Goal: Task Accomplishment & Management: Complete application form

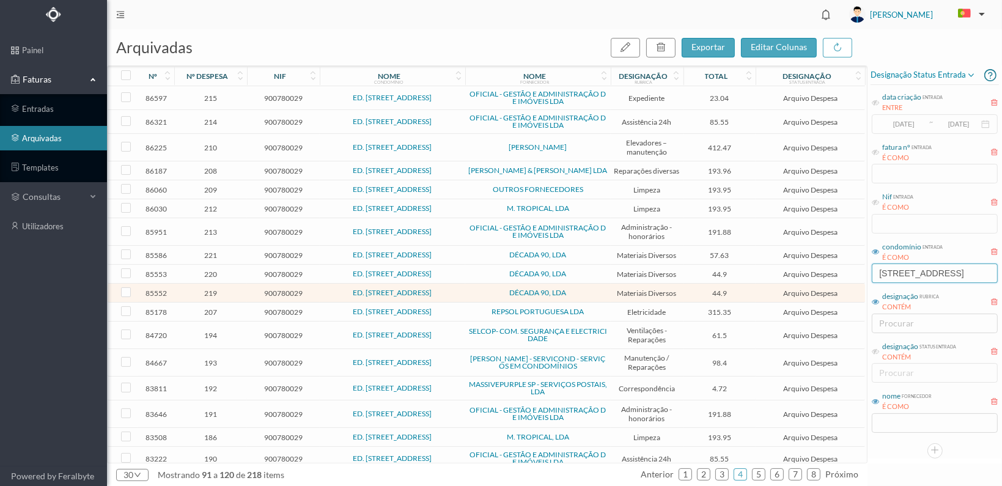
scroll to position [0, 6]
drag, startPoint x: 879, startPoint y: 272, endPoint x: 1000, endPoint y: 267, distance: 121.2
click at [1000, 267] on div "Designação status entrada data criação entrada ENTRE [DATE] ~ [DATE] fatura nº …" at bounding box center [935, 261] width 135 height 393
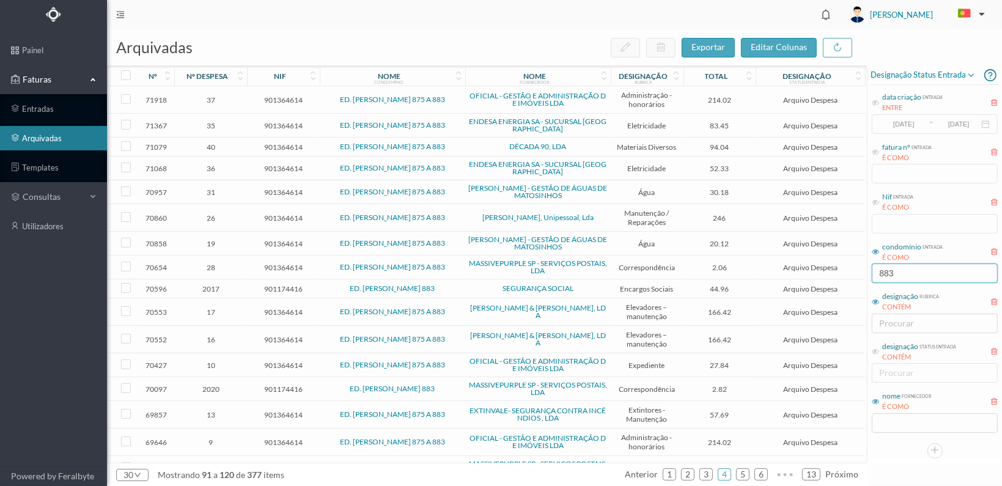
click at [881, 273] on input "883" at bounding box center [935, 274] width 126 height 20
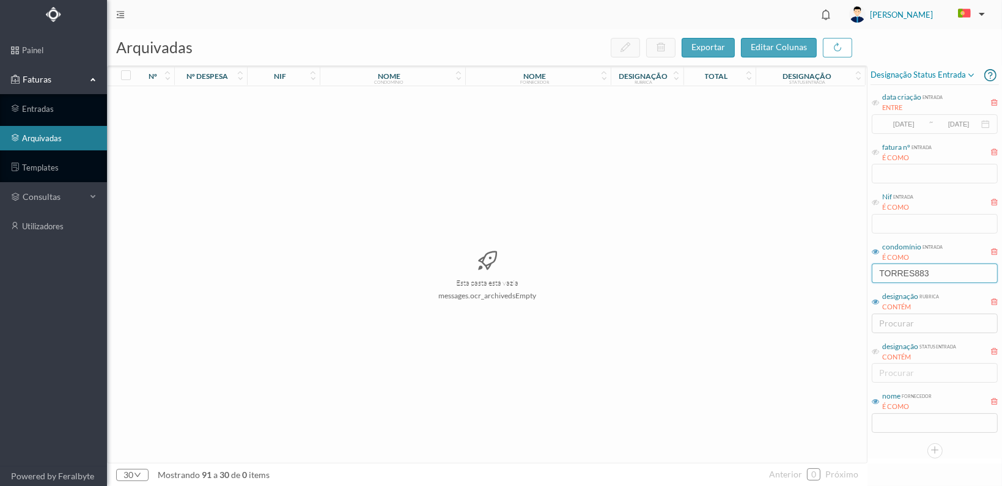
type input "[PERSON_NAME] 883"
drag, startPoint x: 945, startPoint y: 275, endPoint x: 865, endPoint y: 275, distance: 80.1
click at [865, 275] on div "arquivadas exportar editar colunas nº nº despesa nif nome condomínio nome forne…" at bounding box center [554, 257] width 895 height 457
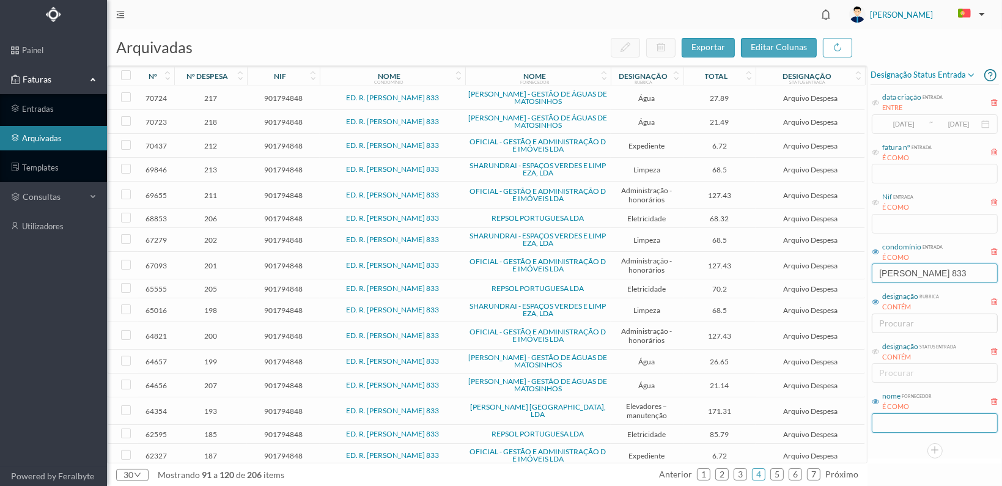
type input "[PERSON_NAME] 833"
click at [904, 421] on input "text" at bounding box center [935, 423] width 126 height 20
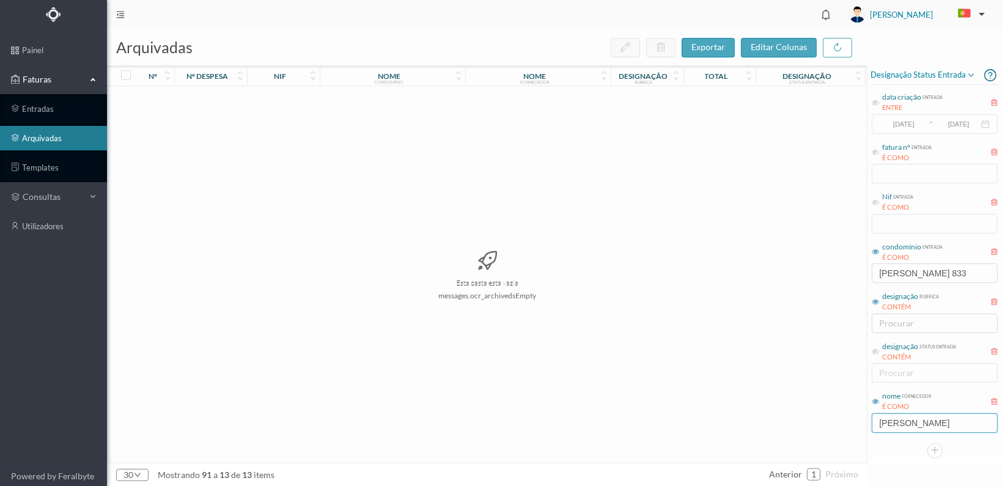
type input "[PERSON_NAME]"
drag, startPoint x: 932, startPoint y: 421, endPoint x: 860, endPoint y: 422, distance: 71.6
click at [860, 422] on div "arquivadas exportar editar colunas nº nº despesa nif nome condomínio nome forne…" at bounding box center [554, 257] width 895 height 457
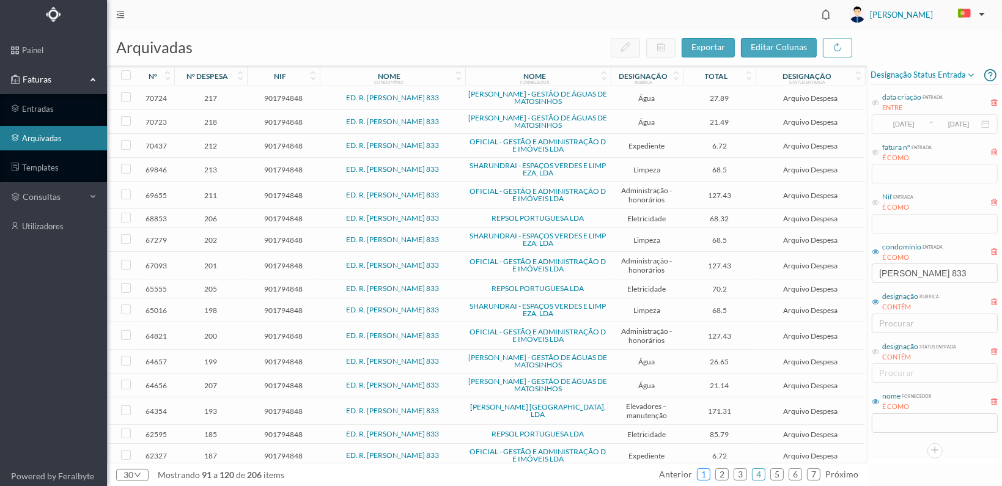
drag, startPoint x: 704, startPoint y: 473, endPoint x: 711, endPoint y: 472, distance: 6.8
click at [704, 472] on link "1" at bounding box center [704, 474] width 12 height 18
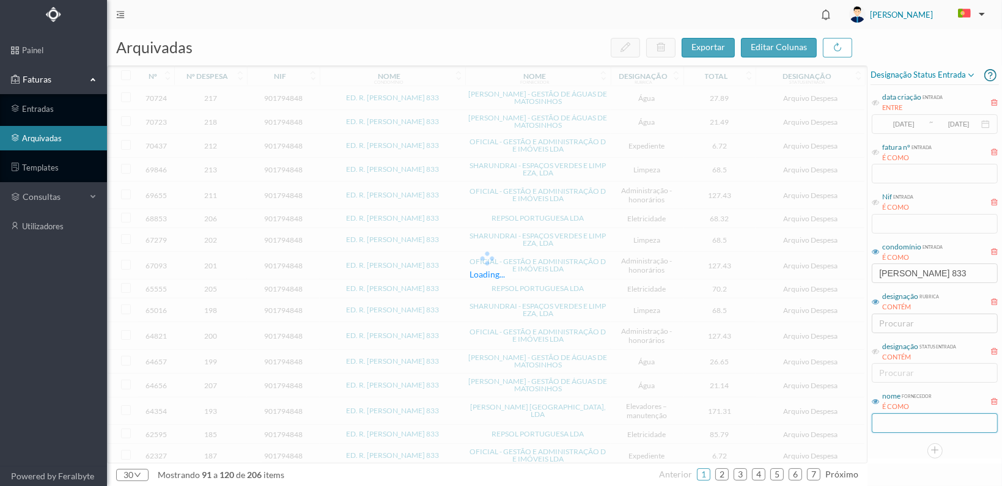
click at [896, 424] on input "text" at bounding box center [935, 423] width 126 height 20
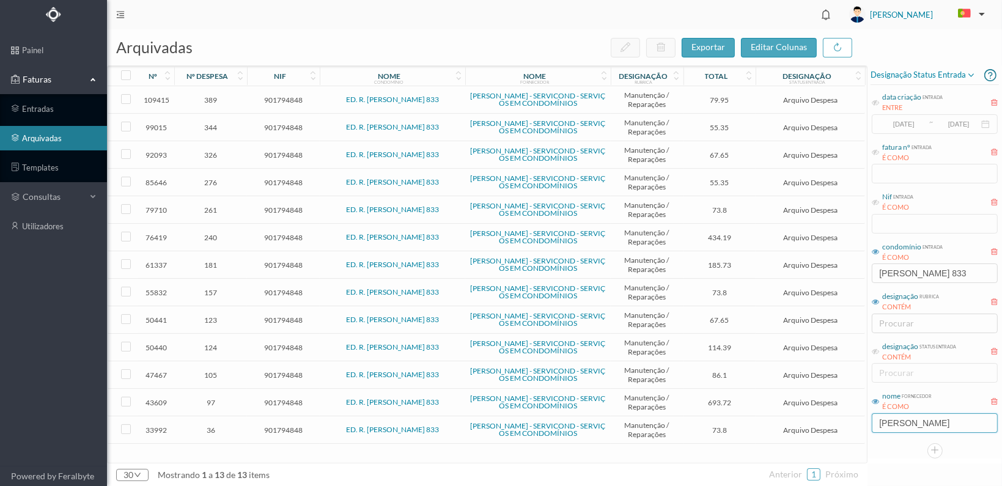
type input "[PERSON_NAME]"
click at [205, 125] on span "344" at bounding box center [210, 127] width 67 height 9
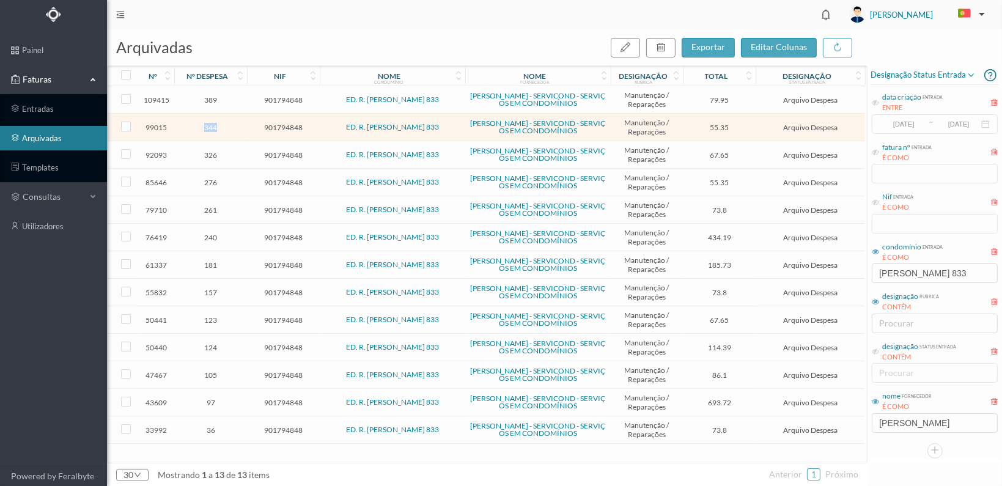
click at [205, 125] on span "344" at bounding box center [210, 127] width 67 height 9
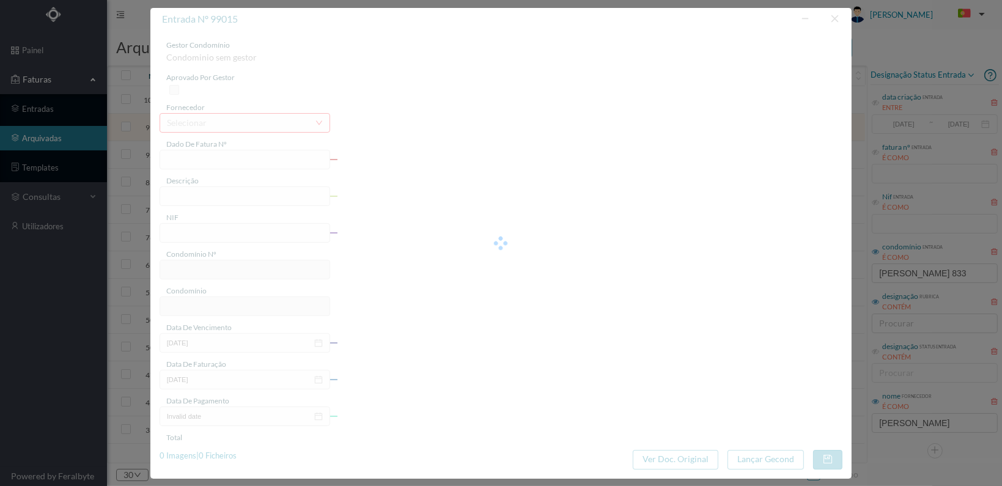
type input "FT FR.2025/2228"
type input "Revisão ao grupo de bombas"
type input "901794848"
type input "[DATE]"
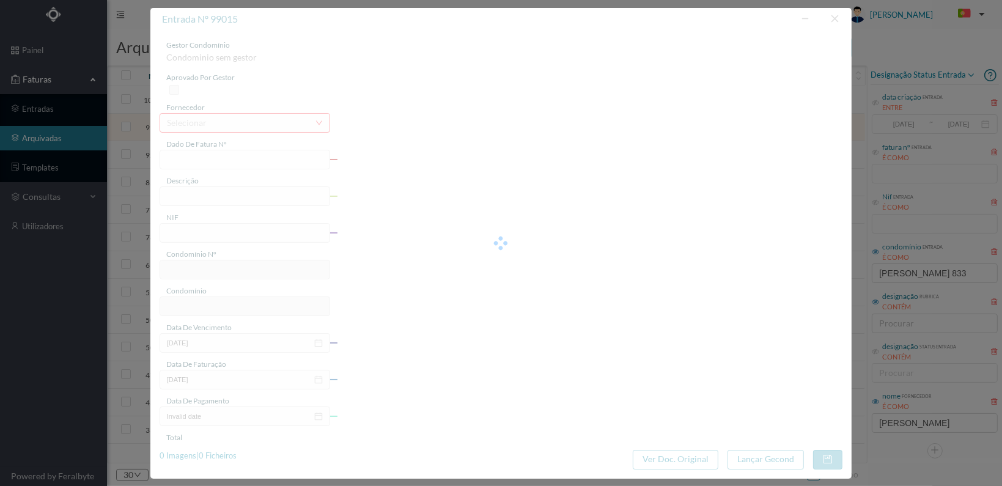
type input "[DATE]"
type input "55.35"
type input "738"
type input "ED. R. [PERSON_NAME] 833"
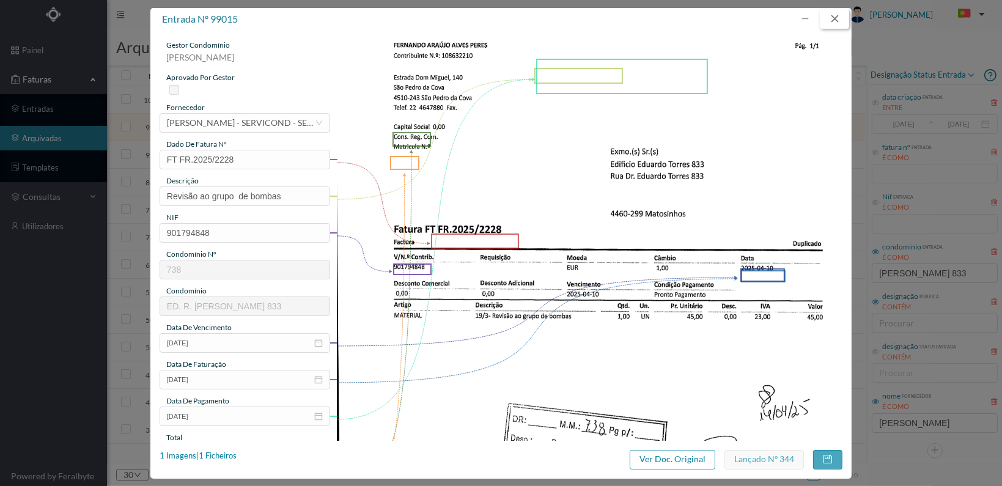
click at [834, 18] on button "button" at bounding box center [834, 19] width 29 height 20
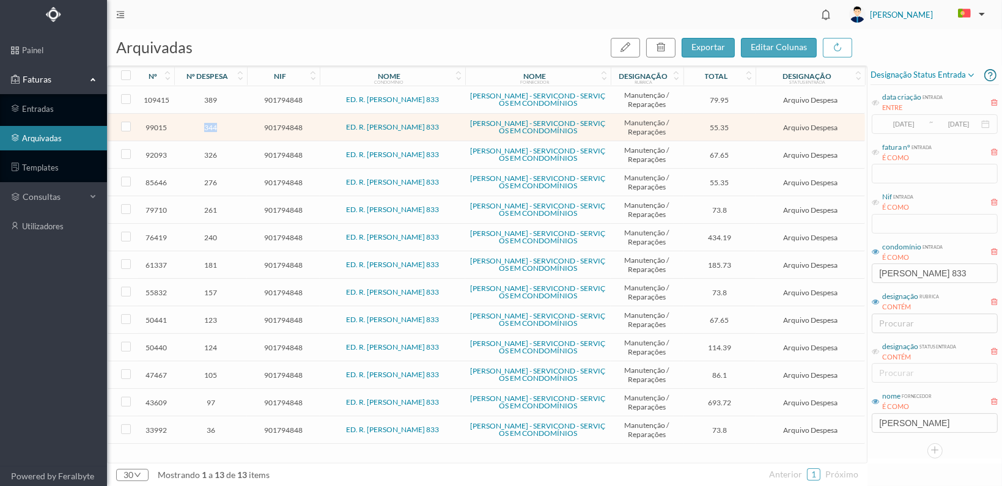
click at [210, 125] on span "344" at bounding box center [210, 127] width 67 height 9
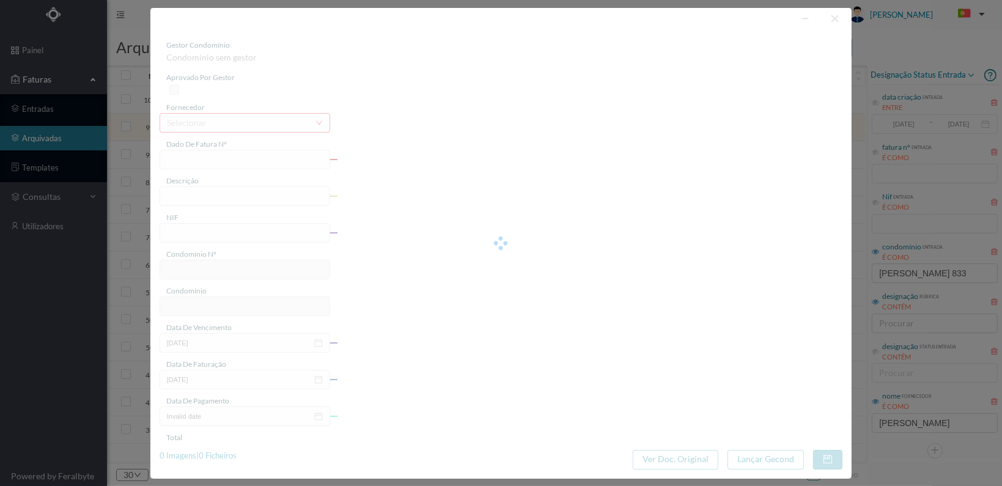
type input "FT FR.2025/2228"
type input "Revisão ao grupo de bombas"
type input "901794848"
type input "[DATE]"
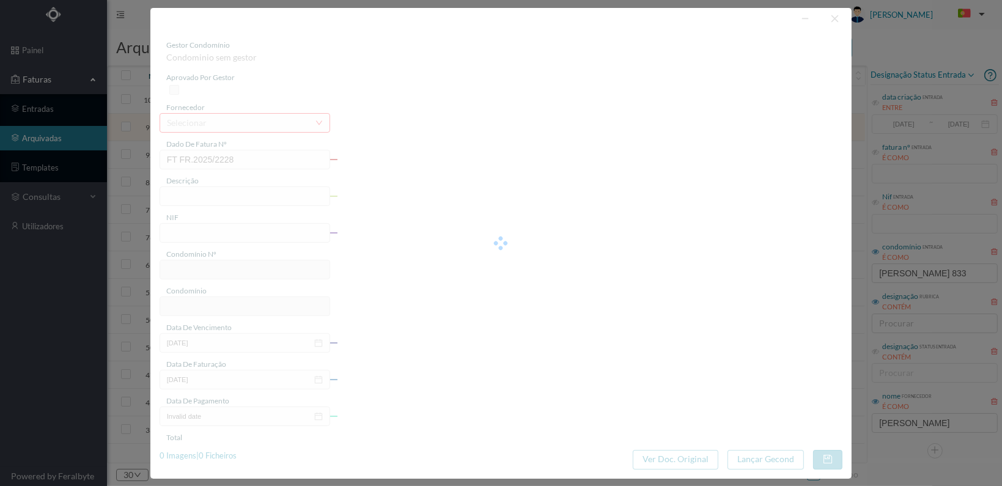
type input "[DATE]"
type input "55.35"
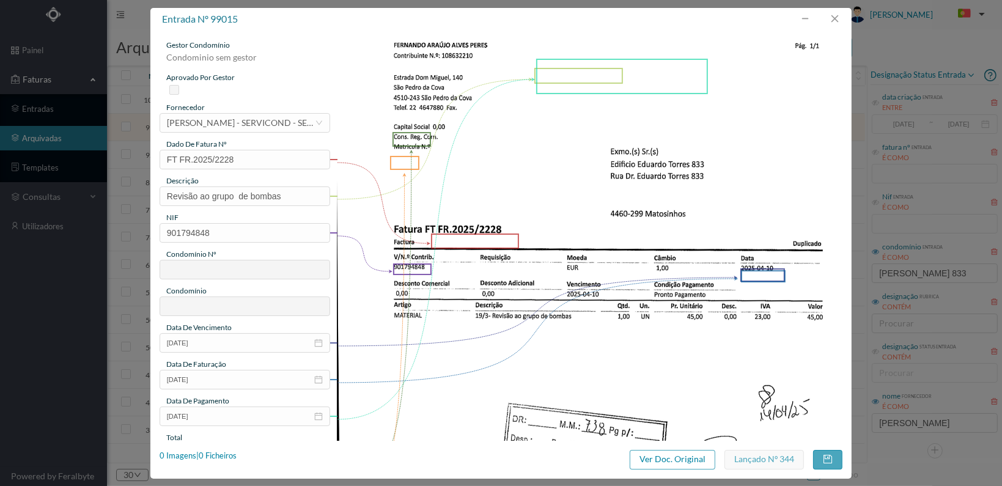
type input "738"
type input "ED. R. [PERSON_NAME] 833"
click at [837, 17] on button "button" at bounding box center [834, 19] width 29 height 20
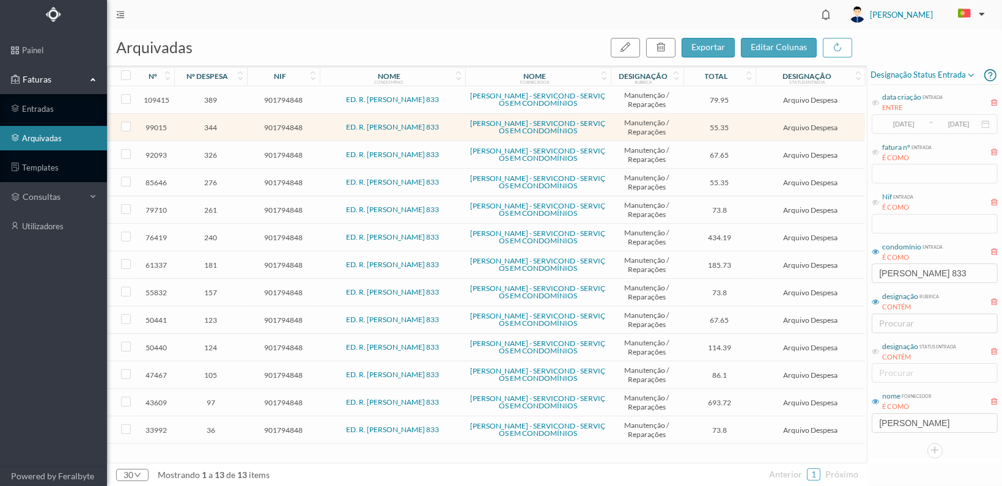
click at [214, 179] on span "276" at bounding box center [210, 182] width 67 height 9
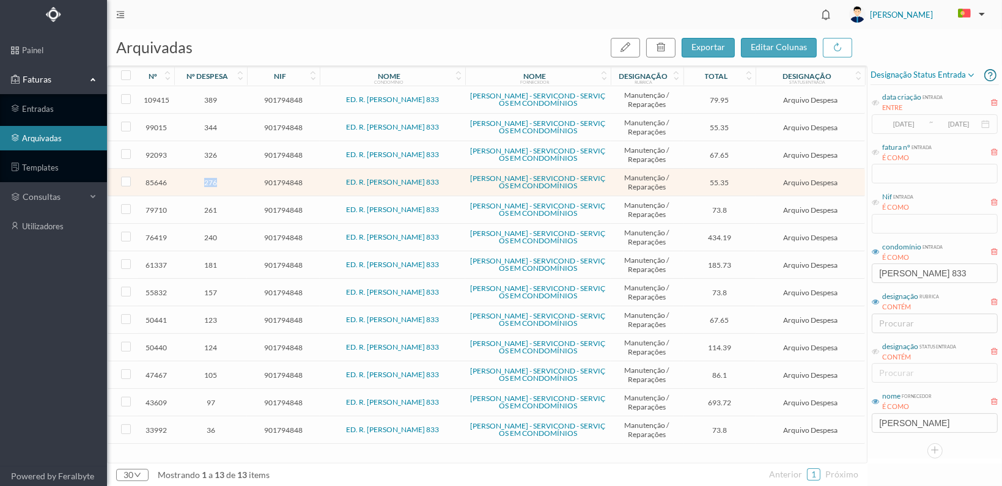
click at [214, 179] on span "276" at bounding box center [210, 182] width 67 height 9
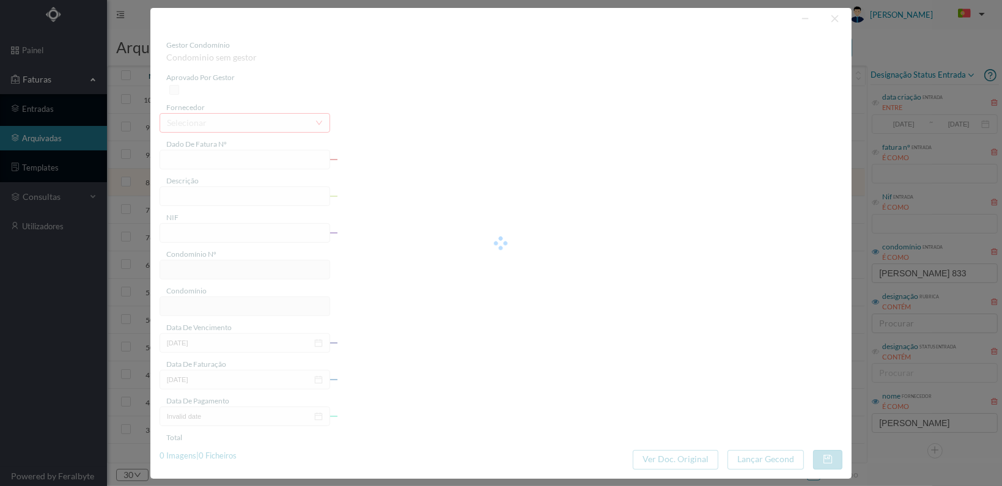
type input "FT FR.2024/1590"
type input "Afinação dos pressostatos e revisão ao quadro das bombas"
type input "901794848"
type input "[DATE]"
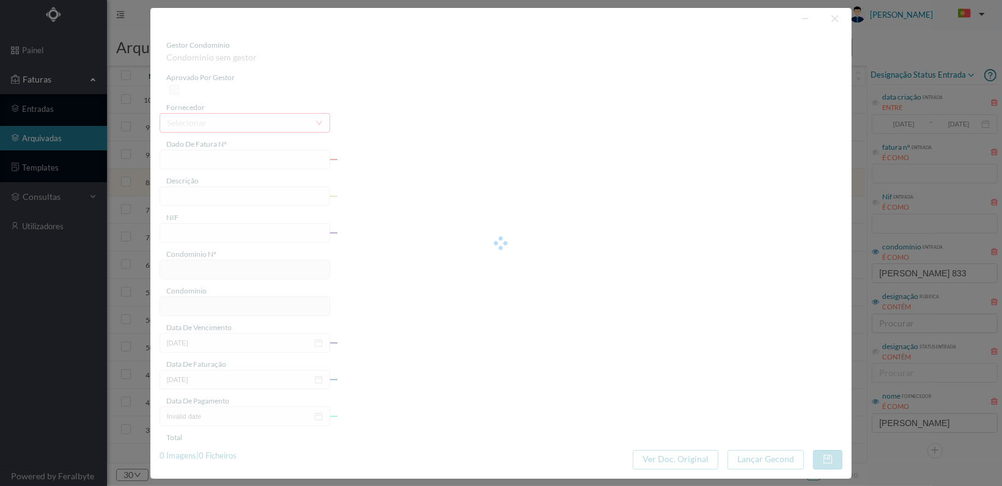
type input "[DATE]"
type input "55.35"
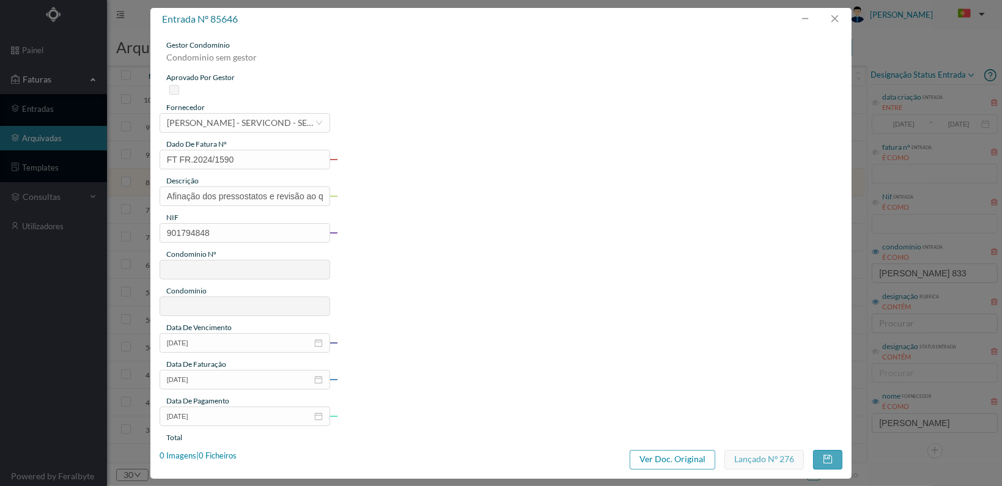
type input "738"
type input "ED. R. [PERSON_NAME] 833"
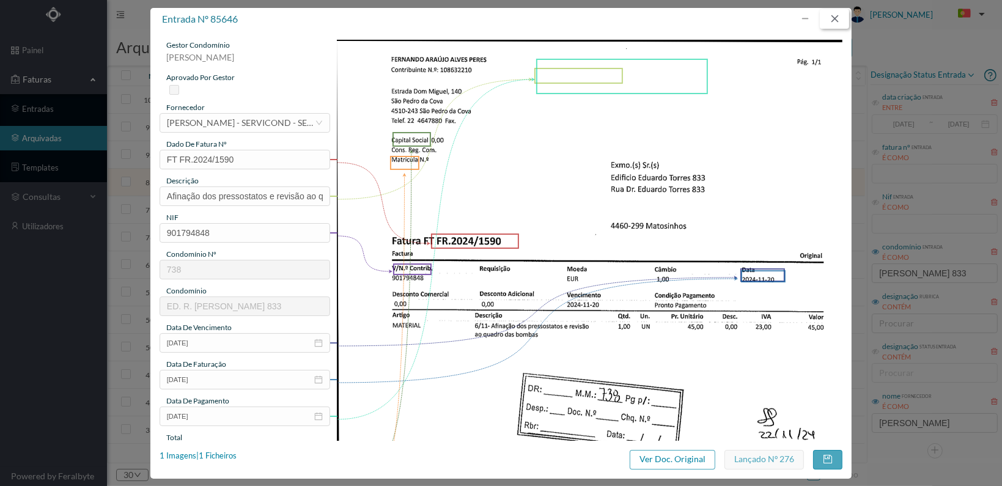
click at [832, 13] on button "button" at bounding box center [834, 19] width 29 height 20
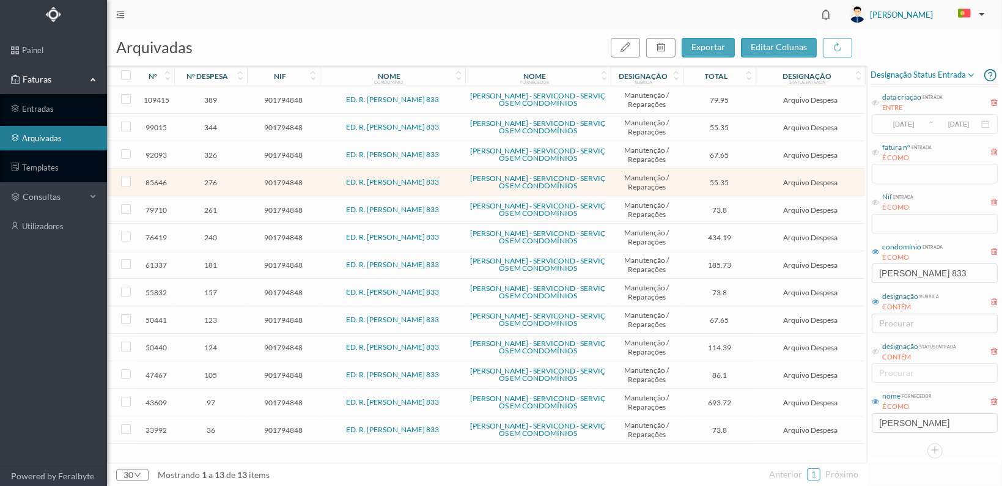
click at [211, 99] on span "389" at bounding box center [210, 99] width 67 height 9
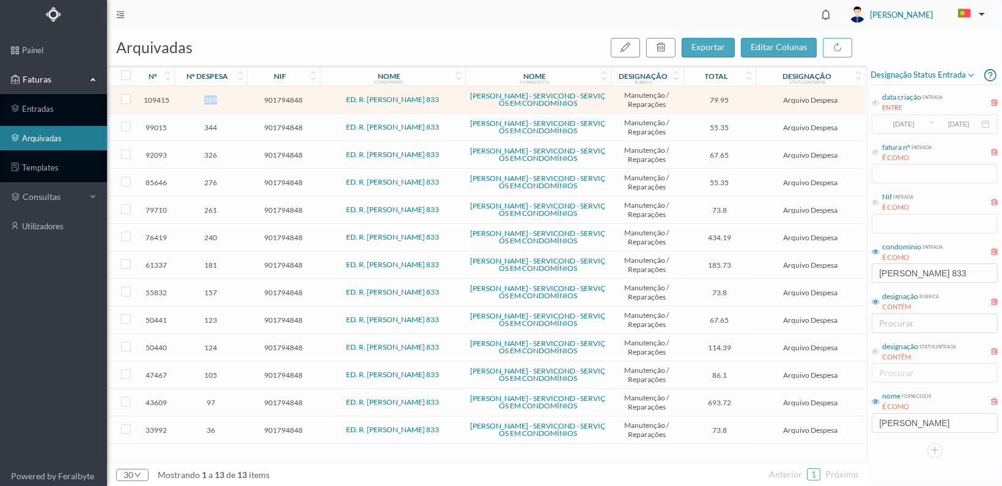
click at [211, 99] on span "389" at bounding box center [210, 99] width 67 height 9
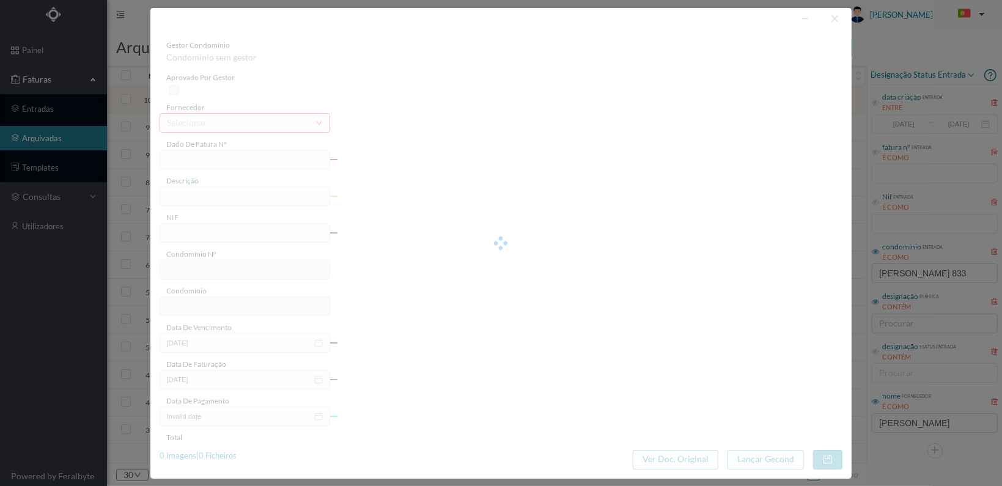
type input "FT FR.2025/2702"
type input "Dar ar autoclave, afinar bombas e pressostatos"
type input "901794848"
type input "[DATE]"
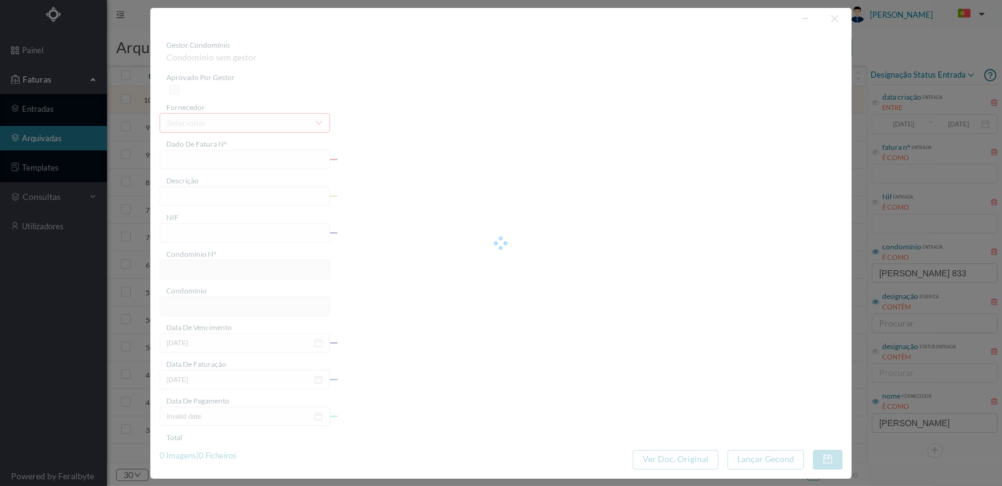
type input "[DATE]"
type input "79.95"
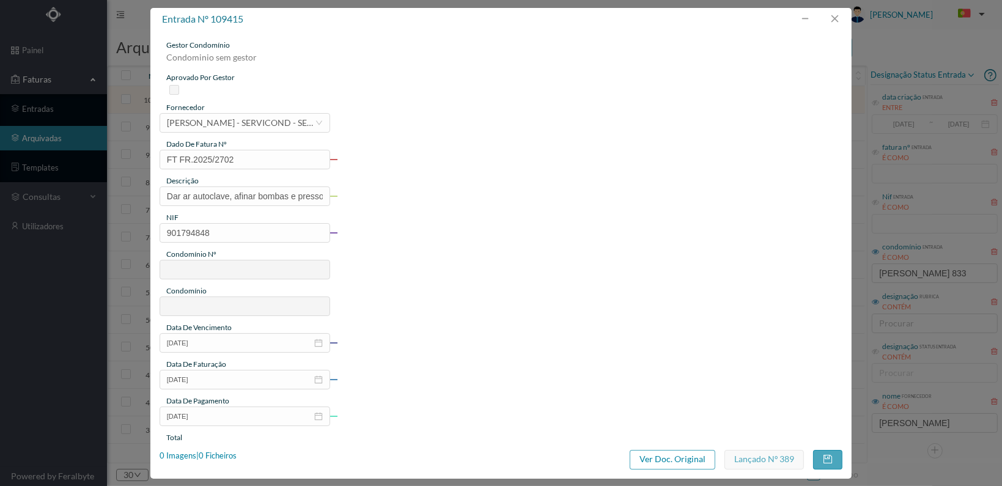
type input "738"
type input "ED. R. [PERSON_NAME] 833"
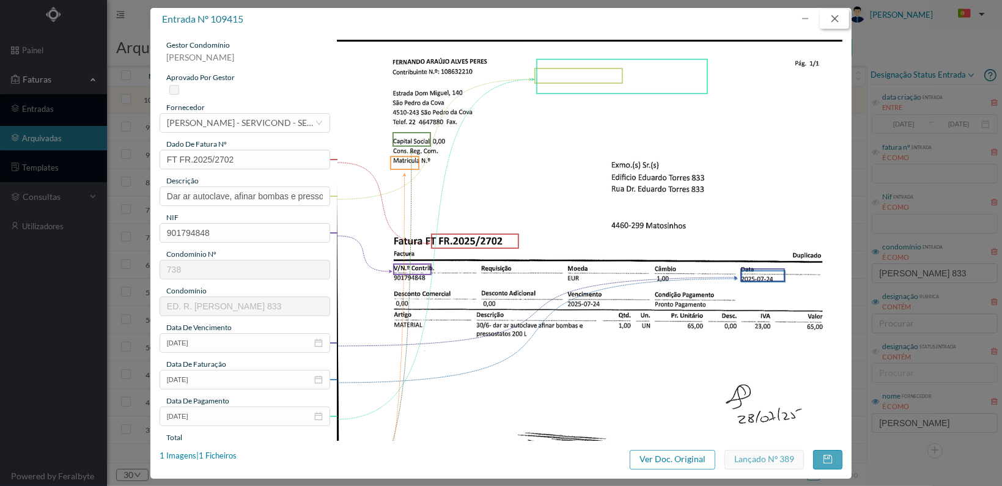
click at [832, 15] on button "button" at bounding box center [834, 19] width 29 height 20
